Goal: Task Accomplishment & Management: Manage account settings

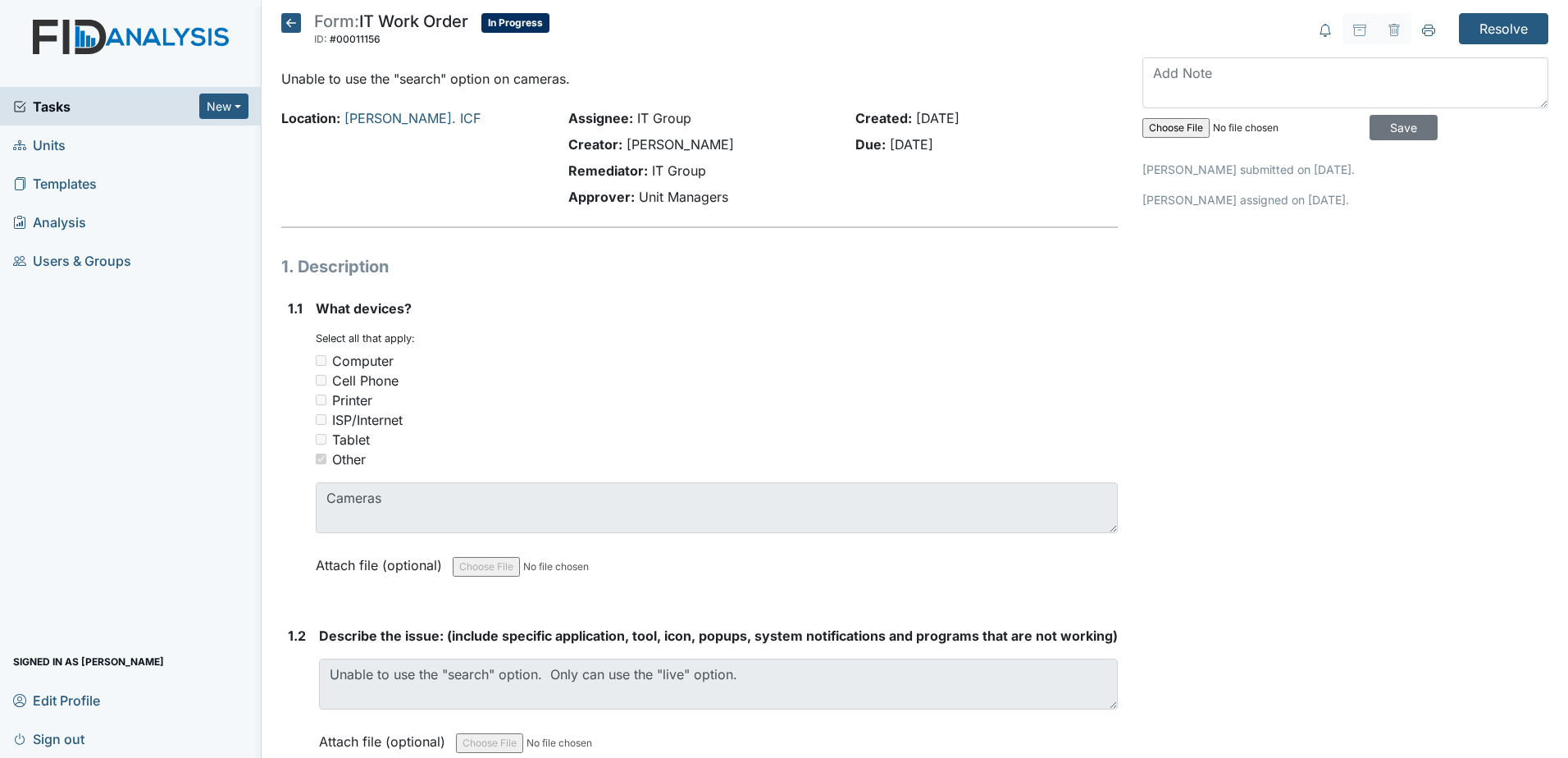
click at [291, 24] on icon at bounding box center [291, 23] width 20 height 20
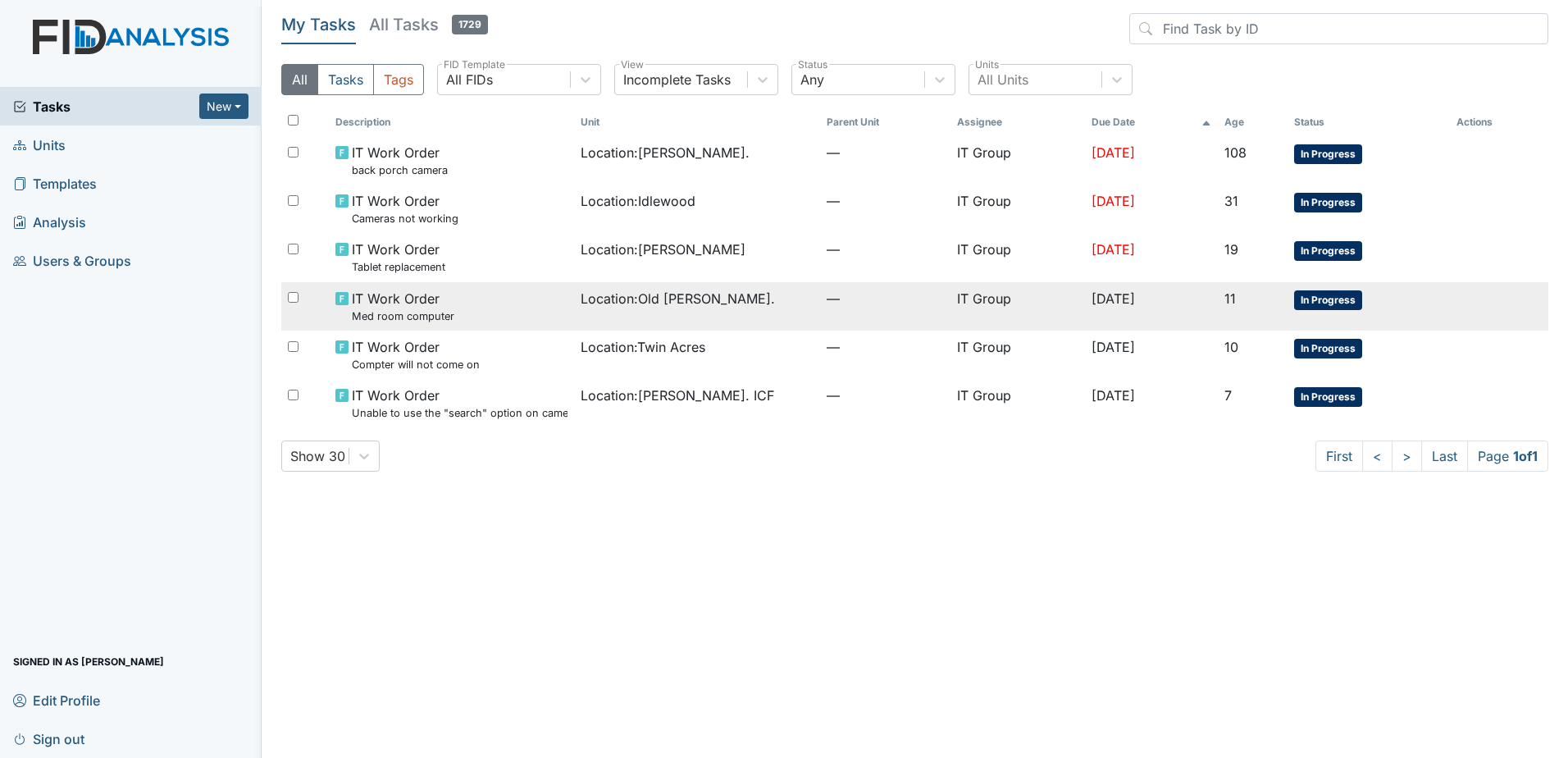
click at [496, 298] on div "IT Work Order Med room computer" at bounding box center [451, 306] width 232 height 35
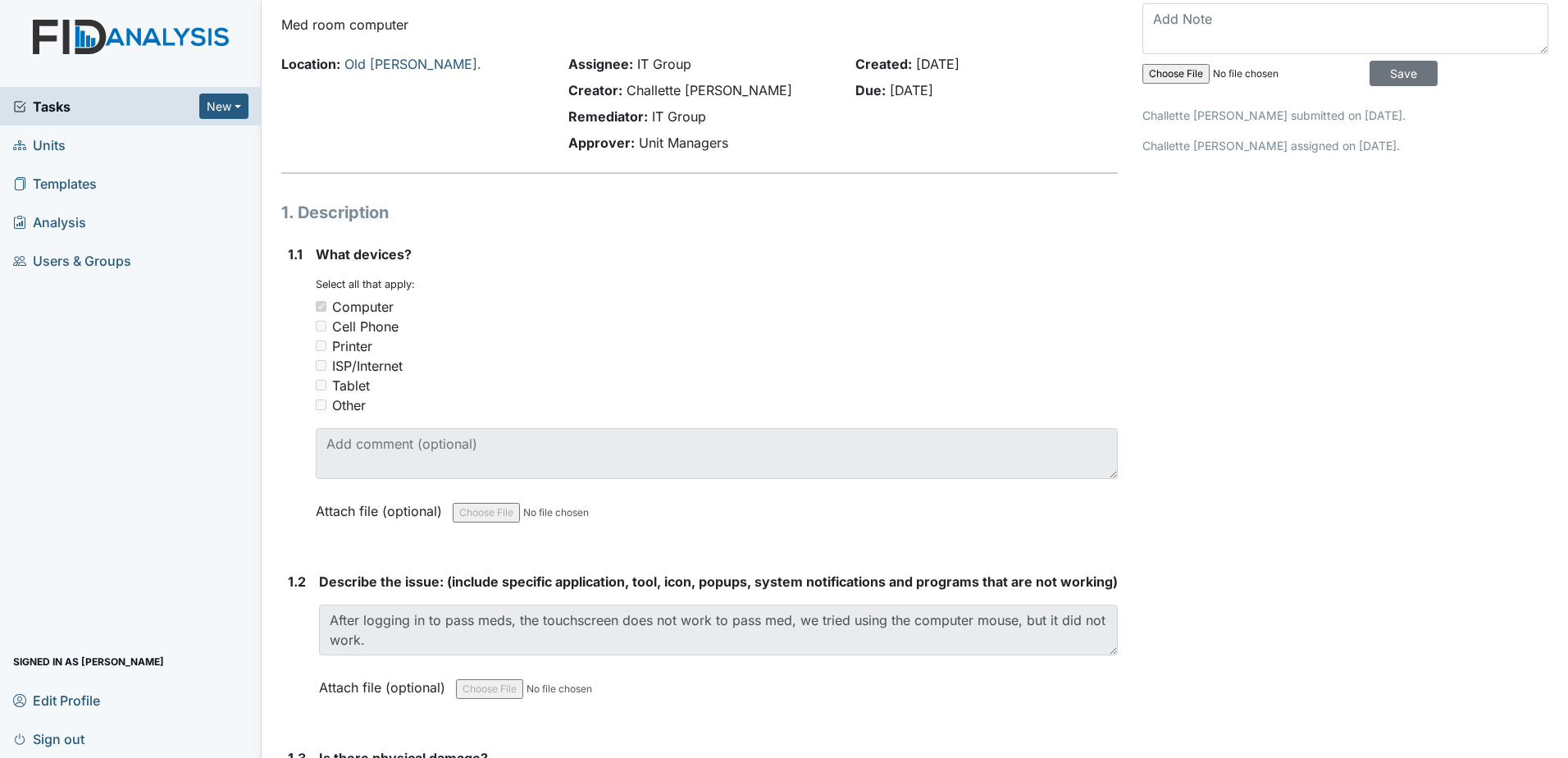
scroll to position [82, 0]
